Goal: Task Accomplishment & Management: Manage account settings

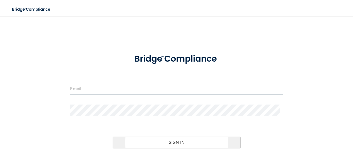
type input "[EMAIL_ADDRESS][DOMAIN_NAME]"
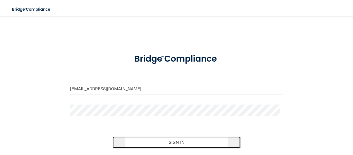
click at [181, 143] on button "Sign In" at bounding box center [176, 141] width 127 height 11
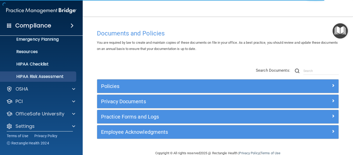
scroll to position [60, 0]
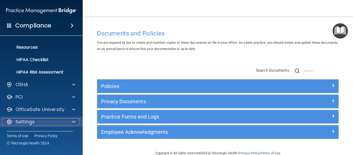
click at [32, 122] on p "Settings" at bounding box center [24, 121] width 19 height 6
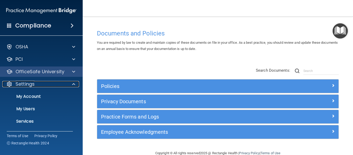
scroll to position [109, 0]
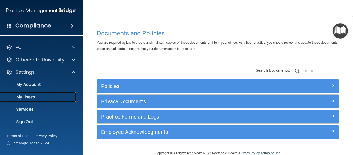
click at [27, 97] on p "My Users" at bounding box center [38, 96] width 70 height 5
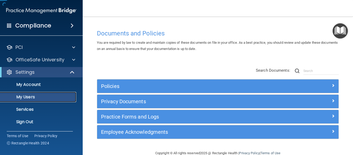
scroll to position [22, 0]
select select "20"
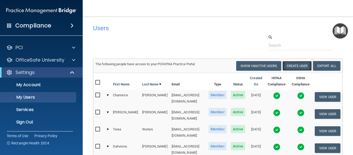
click at [301, 66] on button "Create User" at bounding box center [296, 66] width 29 height 10
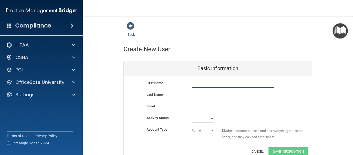
click at [204, 84] on input "text" at bounding box center [232, 84] width 82 height 8
type input "LaMyra"
drag, startPoint x: 223, startPoint y: 97, endPoint x: 237, endPoint y: 95, distance: 13.8
click at [223, 97] on input "text" at bounding box center [232, 95] width 82 height 8
type input "[PERSON_NAME]"
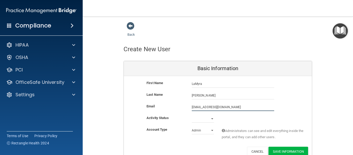
type input "[EMAIL_ADDRESS][DOMAIN_NAME]"
click at [203, 118] on select "Active Inactive" at bounding box center [202, 119] width 22 height 8
select select "active"
click at [191, 115] on select "Active Inactive" at bounding box center [202, 119] width 22 height 8
click at [201, 132] on select "Admin Member" at bounding box center [202, 130] width 22 height 8
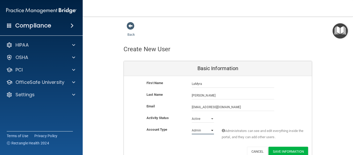
select select "practice_member"
click at [191, 126] on select "Admin Member" at bounding box center [202, 130] width 22 height 8
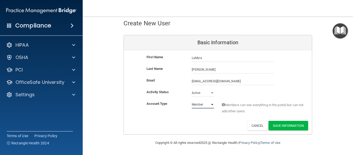
scroll to position [26, 0]
click at [283, 127] on button "Save Information" at bounding box center [287, 125] width 39 height 10
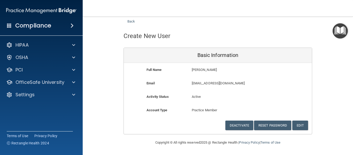
scroll to position [13, 0]
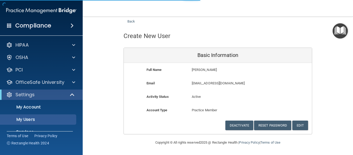
scroll to position [104, 0]
select select "20"
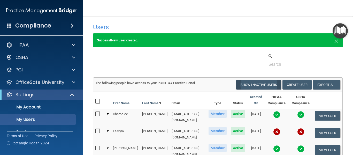
scroll to position [0, 0]
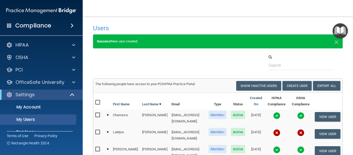
click at [25, 27] on h4 "Compliance" at bounding box center [33, 25] width 36 height 7
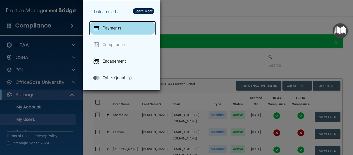
click at [108, 27] on p "Payments" at bounding box center [111, 28] width 19 height 5
